Goal: Transaction & Acquisition: Subscribe to service/newsletter

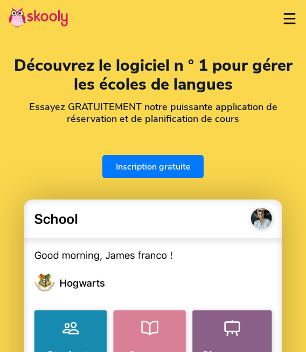
select select "fr"
select select "212"
select select "[GEOGRAPHIC_DATA]"
select select "[GEOGRAPHIC_DATA]/[GEOGRAPHIC_DATA]"
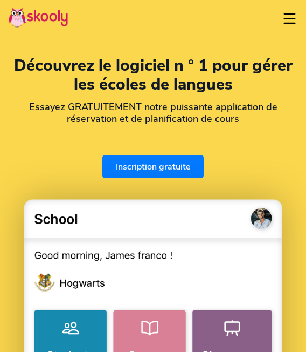
select select "fr"
click at [0, 0] on span "Tarification" at bounding box center [0, 0] width 0 height 0
select select "212"
select select "[GEOGRAPHIC_DATA]"
select select "[GEOGRAPHIC_DATA]/[GEOGRAPHIC_DATA]"
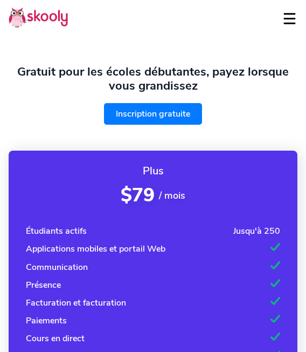
select select "fr"
select select "212"
select select "[GEOGRAPHIC_DATA]"
select select "[GEOGRAPHIC_DATA]/[GEOGRAPHIC_DATA]"
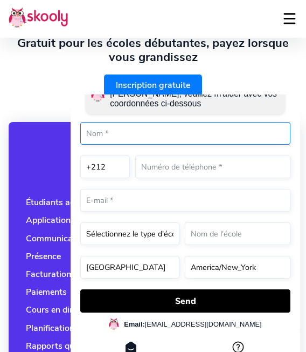
scroll to position [0, 0]
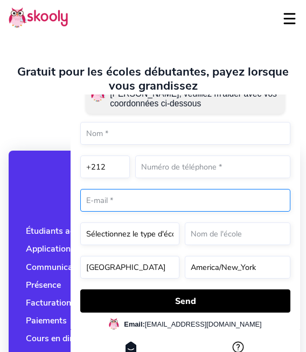
click at [87, 198] on form "Salut 👋! Je vous aiderais avec Skooly, veuillez m'aider avec vos coordonnées ci…" at bounding box center [185, 190] width 210 height 244
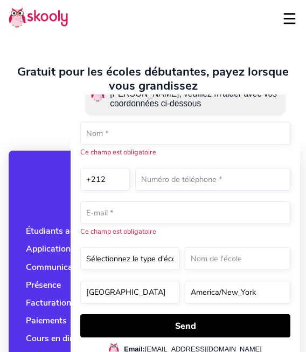
click at [74, 139] on div "Salut 👋! Je vous aiderais avec Skooly, veuillez m'aider avec vos coordonnées ci…" at bounding box center [186, 208] width 230 height 291
click at [103, 122] on div "Salut 👋! Je vous aiderais avec Skooly, veuillez m'aider avec vos coordonnées ci…" at bounding box center [185, 94] width 210 height 53
click at [114, 107] on p "Salut 👋! Je vous aiderais avec Skooly, veuillez m'aider avec vos coordonnées ci…" at bounding box center [195, 93] width 170 height 29
click at [139, 107] on p "Salut 👋! Je vous aiderais avec Skooly, veuillez m'aider avec vos coordonnées ci…" at bounding box center [195, 93] width 170 height 29
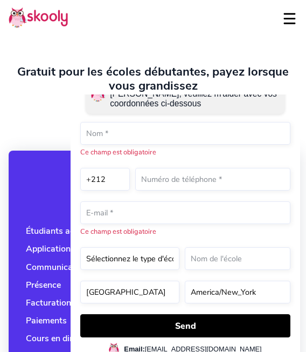
click at [148, 110] on div "Salut 👋! Je vous aiderais avec Skooly, veuillez m'aider avec vos coordonnées ci…" at bounding box center [186, 94] width 200 height 40
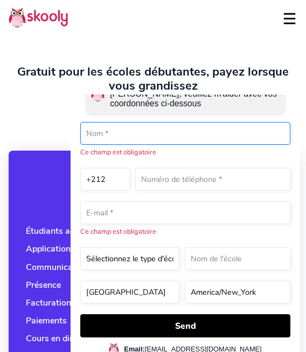
click at [148, 129] on input "text" at bounding box center [185, 133] width 210 height 23
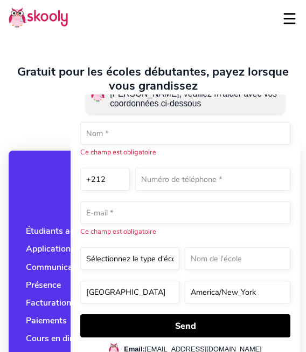
click at [66, 118] on div "Inscription gratuite" at bounding box center [153, 114] width 289 height 22
click at [39, 23] on img at bounding box center [38, 17] width 59 height 21
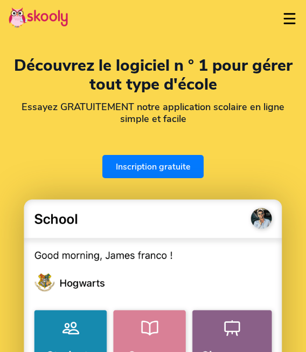
select select "fr"
select select "212"
select select "[GEOGRAPHIC_DATA]"
select select "[GEOGRAPHIC_DATA]/[GEOGRAPHIC_DATA]"
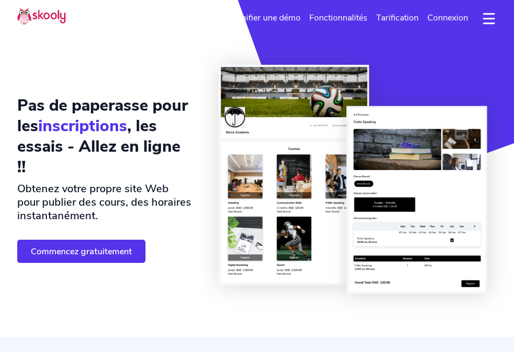
select select "fr"
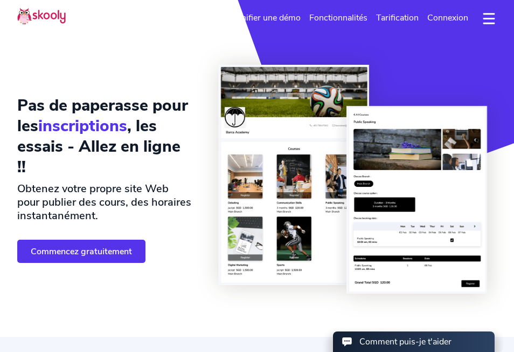
select select "212"
select select "Morocco"
select select "Africa/Casablanca"
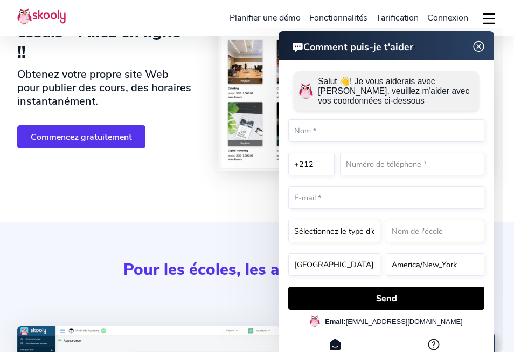
scroll to position [108, 0]
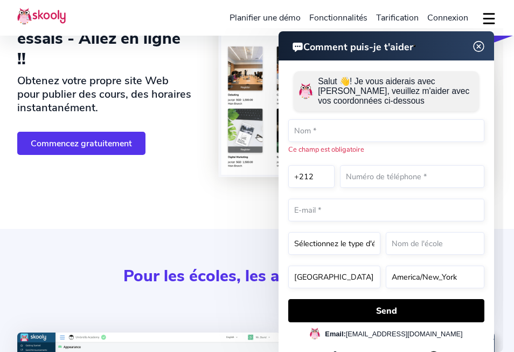
click at [96, 140] on link "Commencez gratuitement" at bounding box center [81, 143] width 128 height 23
